Goal: Check status: Check status

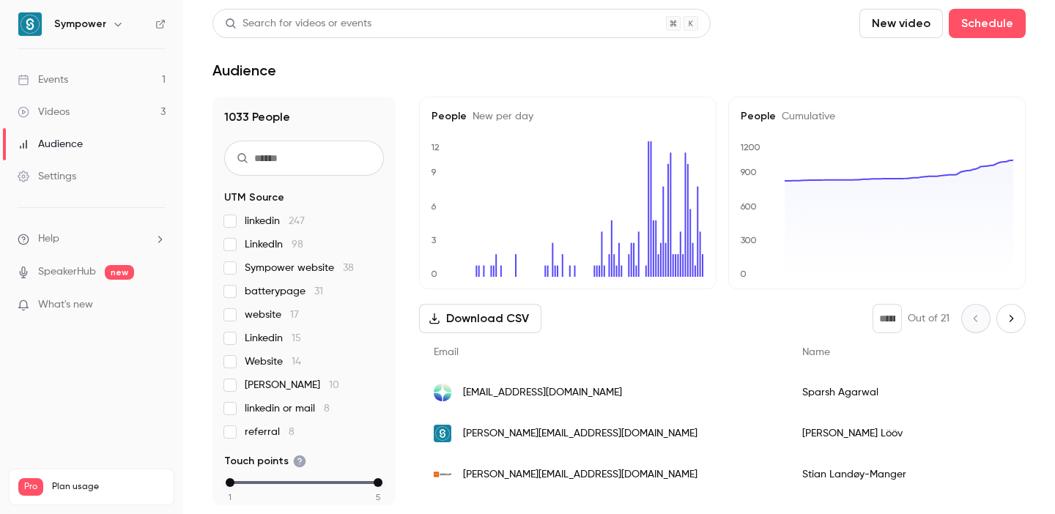
click at [95, 84] on link "Events 1" at bounding box center [91, 80] width 183 height 32
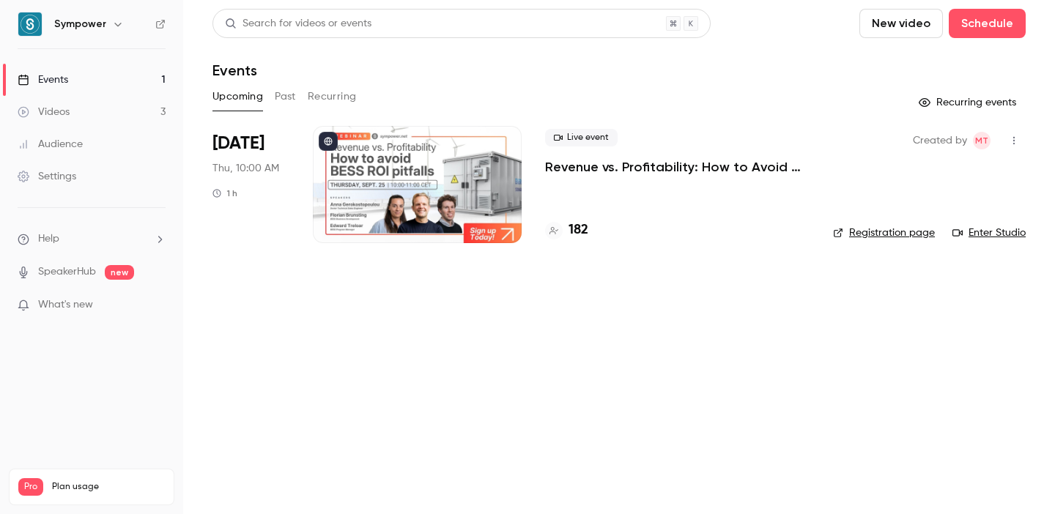
click at [741, 168] on p "Revenue vs. Profitability: How to Avoid [PERSON_NAME] ROI Pitfalls" at bounding box center [677, 167] width 264 height 18
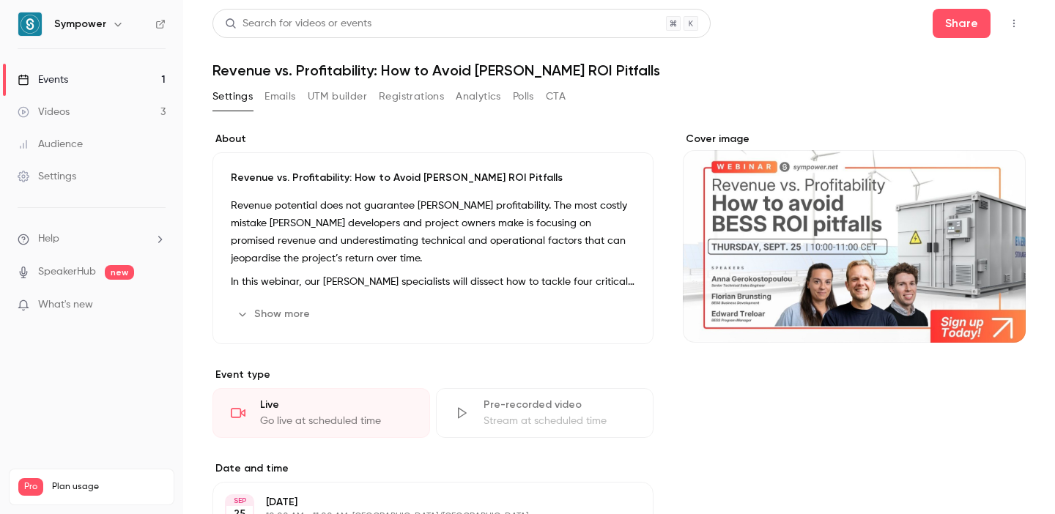
click at [421, 97] on button "Registrations" at bounding box center [411, 96] width 65 height 23
